Goal: Task Accomplishment & Management: Manage account settings

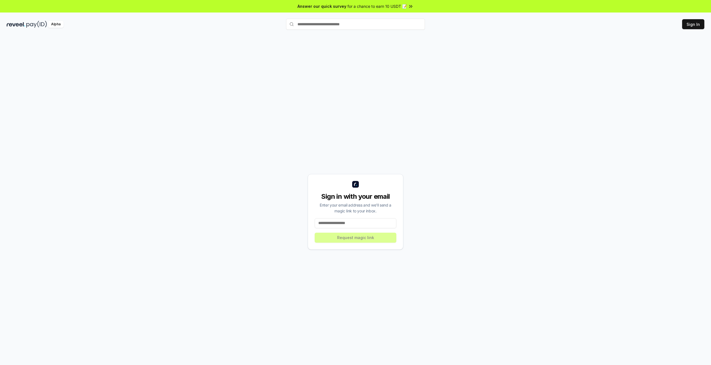
click at [327, 225] on input at bounding box center [356, 223] width 82 height 10
type input "**********"
click at [348, 237] on button "Request magic link" at bounding box center [356, 238] width 82 height 10
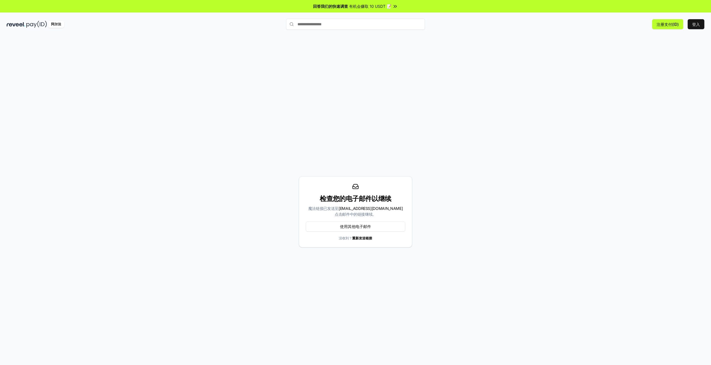
click at [17, 23] on img at bounding box center [16, 24] width 19 height 7
click at [697, 24] on html "回答我们的快速调查 有机会赚取 10 USDT 📝 阿尔法 0 Points 原文 请对此翻译评分 您的反馈将用于改进谷歌翻译" at bounding box center [355, 182] width 711 height 365
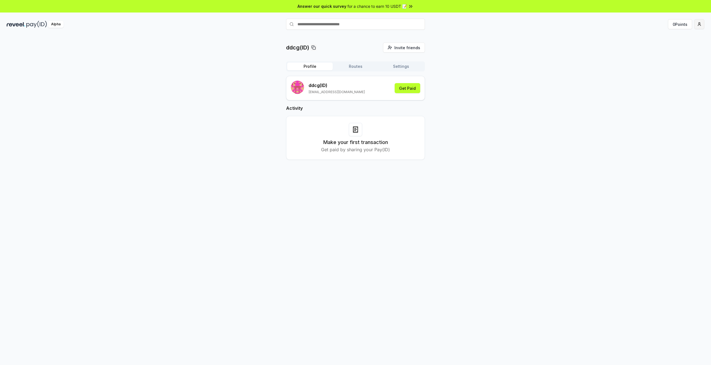
click at [700, 21] on html "Answer our quick survey for a chance to earn 10 USDT 📝 Alpha 0 Points ddcg(ID) …" at bounding box center [355, 182] width 711 height 365
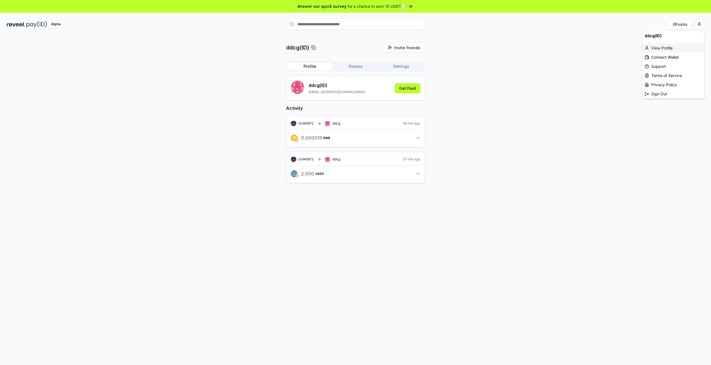
click at [664, 47] on div "View Profile" at bounding box center [674, 47] width 62 height 9
click at [699, 23] on html "回答我们的快速调查 有机会赚取 10 USDT 📝 阿尔法 0 分 ddcg(ID) 邀请好友 邀请 轮廓 路线 设置 ddcg （ID） 244961744…" at bounding box center [355, 182] width 711 height 365
click at [663, 58] on font "连接钱包" at bounding box center [660, 57] width 16 height 5
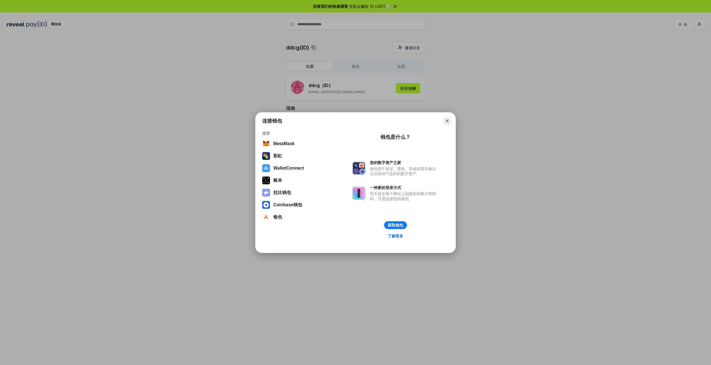
click at [447, 121] on button "Close" at bounding box center [447, 120] width 9 height 9
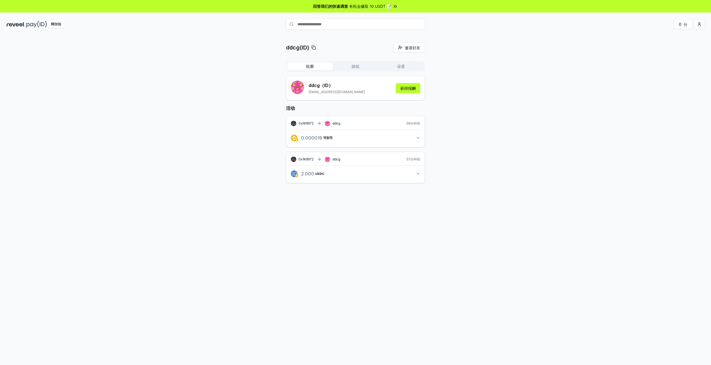
click at [359, 68] on font "路线" at bounding box center [356, 66] width 8 height 5
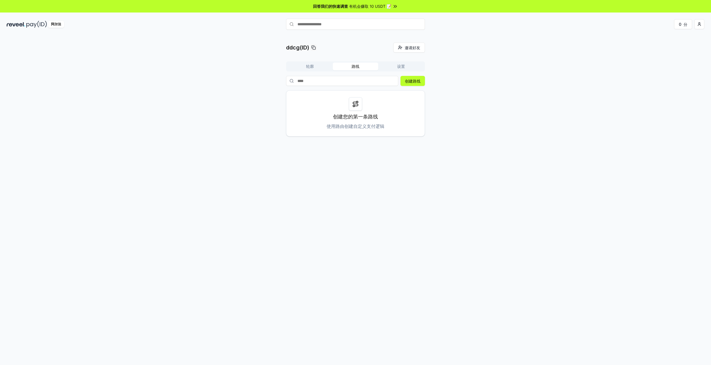
click at [400, 70] on div "轮廓 路线 设置" at bounding box center [355, 66] width 139 height 10
click at [400, 68] on font "设置" at bounding box center [401, 66] width 8 height 5
click at [398, 94] on rect at bounding box center [397, 95] width 3 height 3
click at [697, 27] on html "回答我们的快速调查 有机会赚取 10 USDT 📝 阿尔法 0 分 ddcg(ID) 邀请好友 邀请 轮廓 路线 设置 默认钱包 编辑 0xa513ED793…" at bounding box center [355, 182] width 711 height 365
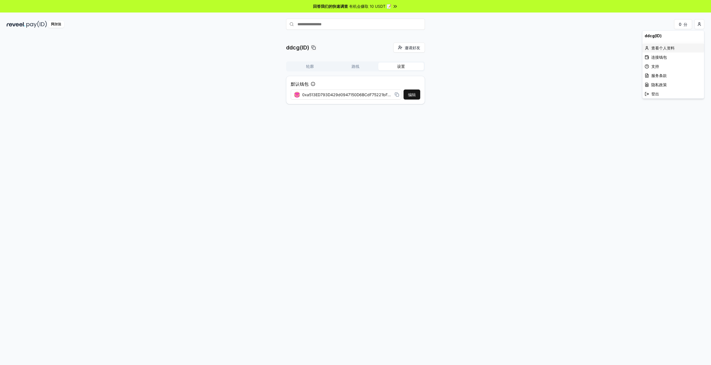
click at [659, 49] on font "查看个人资料" at bounding box center [663, 48] width 23 height 5
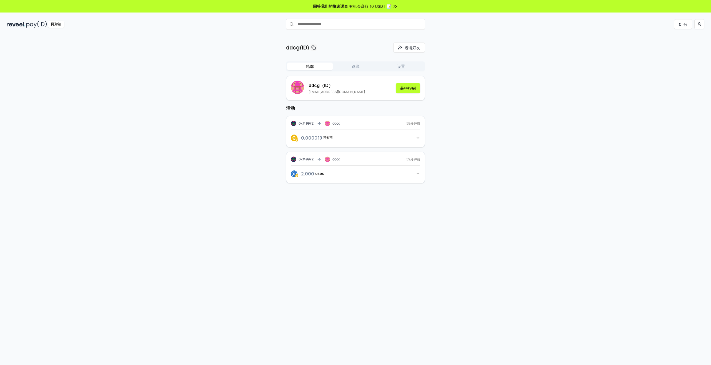
click at [32, 24] on img at bounding box center [36, 24] width 21 height 7
click at [357, 69] on button "Routes" at bounding box center [356, 67] width 46 height 8
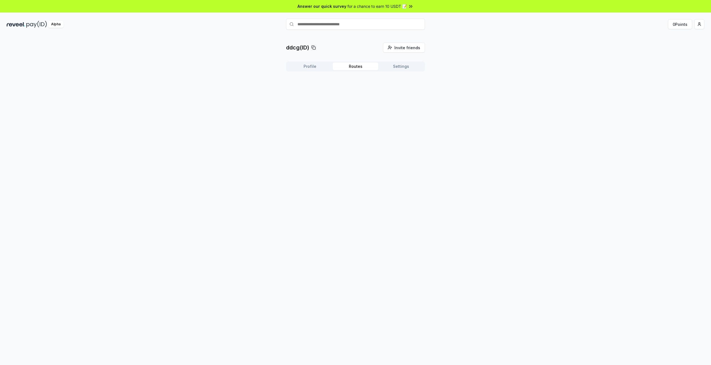
click at [397, 72] on div "Profile Routes Settings" at bounding box center [355, 68] width 139 height 14
click at [308, 67] on button "Profile" at bounding box center [310, 67] width 46 height 8
click at [416, 88] on button "Get Paid" at bounding box center [408, 88] width 26 height 10
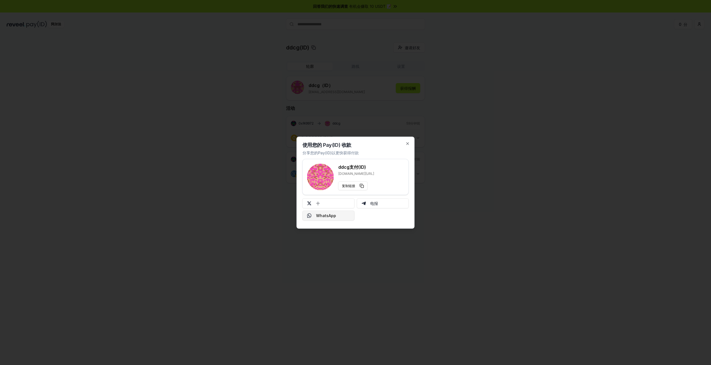
click at [325, 216] on font "WhatsApp" at bounding box center [326, 215] width 20 height 5
click at [408, 145] on icon "button" at bounding box center [408, 143] width 4 height 4
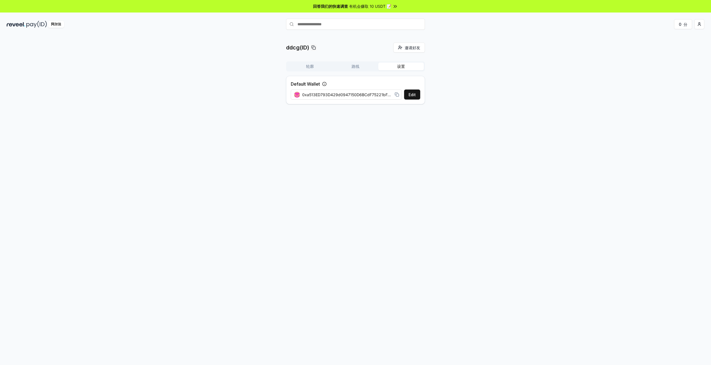
click at [409, 66] on button "设置" at bounding box center [402, 67] width 46 height 8
click at [398, 94] on rect at bounding box center [397, 95] width 3 height 3
click at [410, 96] on font "编辑" at bounding box center [412, 94] width 8 height 5
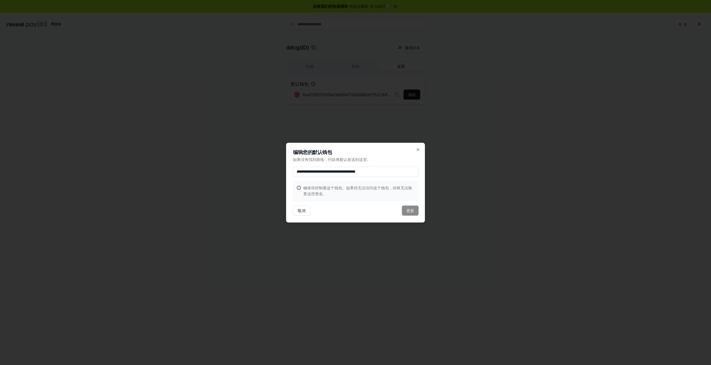
click at [401, 169] on input "**********" at bounding box center [356, 171] width 126 height 10
drag, startPoint x: 377, startPoint y: 168, endPoint x: 215, endPoint y: 149, distance: 163.1
click at [215, 149] on body "**********" at bounding box center [355, 182] width 711 height 365
paste input
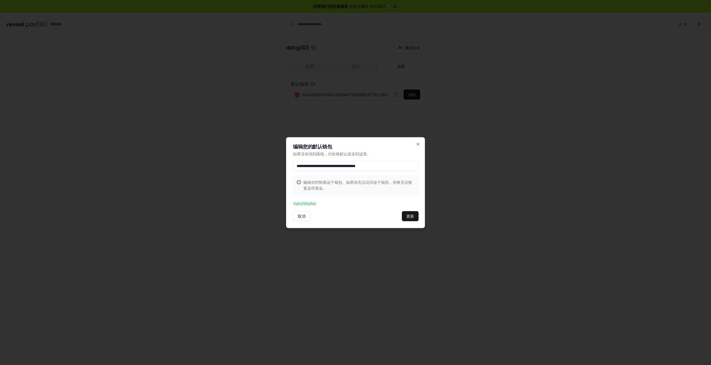
type input "**********"
click at [403, 218] on button "Update" at bounding box center [407, 216] width 23 height 10
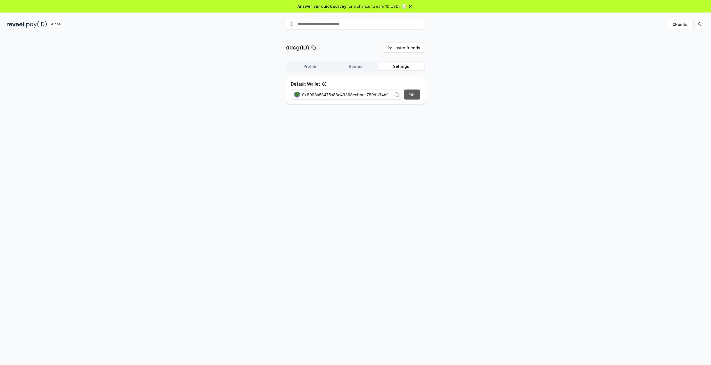
click at [415, 93] on button "Edit" at bounding box center [412, 94] width 16 height 10
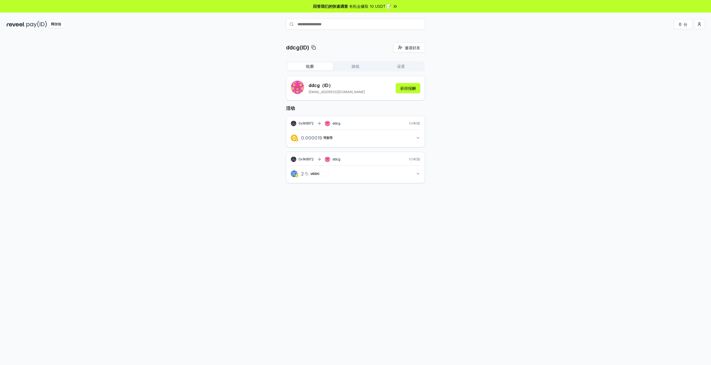
click at [321, 174] on font "USDC" at bounding box center [322, 174] width 9 height 4
click at [704, 25] on html "回答我们的快速调查 有机会赚取 10 USDT 📝 阿尔法 0 分 ddcg(ID) 邀请好友 邀请 轮廓 路线 设置 ddcg （ID） [EMAIL_AD…" at bounding box center [355, 182] width 711 height 365
